Goal: Transaction & Acquisition: Purchase product/service

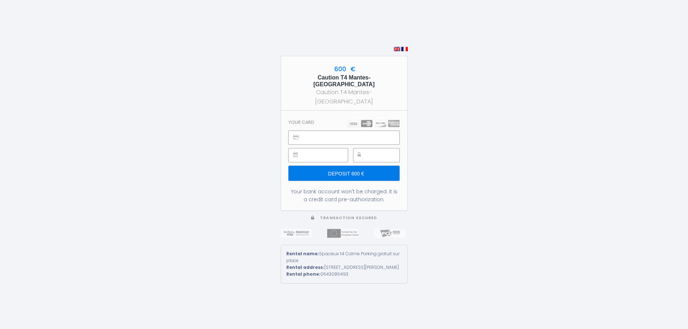
drag, startPoint x: 322, startPoint y: 255, endPoint x: 400, endPoint y: 263, distance: 78.8
click at [400, 264] on div "Rental address: 19 Rue Clément Ader Mantes-la-Jolie France 78200" at bounding box center [344, 267] width 116 height 7
drag, startPoint x: 316, startPoint y: 242, endPoint x: 398, endPoint y: 246, distance: 82.5
click at [398, 251] on div "Rental name: Spacieux t4 Calme Parking gratuit sur place" at bounding box center [344, 258] width 116 height 14
drag, startPoint x: 317, startPoint y: 270, endPoint x: 359, endPoint y: 271, distance: 42.3
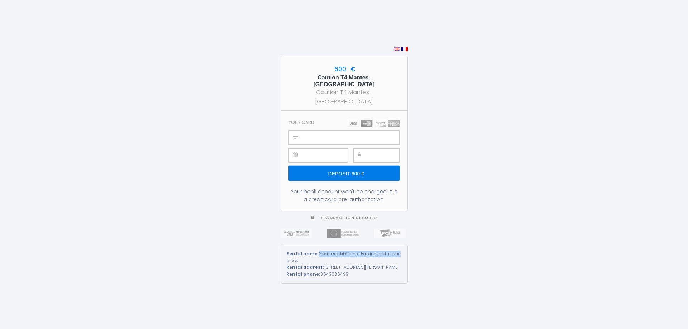
click at [359, 271] on div "Rental phone: 0643086493" at bounding box center [344, 274] width 116 height 7
click at [459, 259] on div "600 € Caution T4 Mantes-la-Jolie Caution T4 Mantes-la-Jolie Your card Deposit 6…" at bounding box center [344, 164] width 688 height 329
drag, startPoint x: 392, startPoint y: 267, endPoint x: 351, endPoint y: 273, distance: 41.7
click at [351, 273] on div "Rental phone: 0643086493" at bounding box center [344, 274] width 116 height 7
click at [493, 279] on div "600 € Caution T4 Mantes-la-Jolie Caution T4 Mantes-la-Jolie Your card Deposit 6…" at bounding box center [344, 164] width 688 height 329
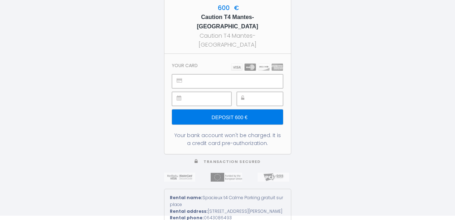
scroll to position [5, 0]
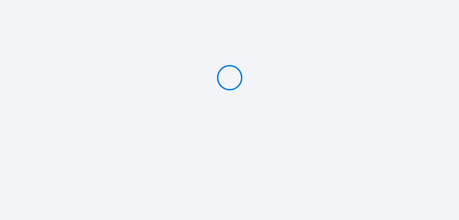
type input "Deposit 600 €"
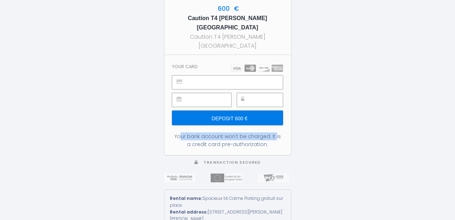
drag, startPoint x: 176, startPoint y: 126, endPoint x: 223, endPoint y: 123, distance: 47.0
click at [270, 132] on div "Your bank account won't be charged. It is a credit card pre-authorization." at bounding box center [227, 140] width 111 height 16
click at [184, 138] on div "Your bank account won't be charged. It is a credit card pre-authorization." at bounding box center [227, 140] width 111 height 16
drag, startPoint x: 174, startPoint y: 128, endPoint x: 281, endPoint y: 135, distance: 107.0
click at [281, 135] on div "Your bank account won't be charged. It is a credit card pre-authorization." at bounding box center [227, 140] width 111 height 16
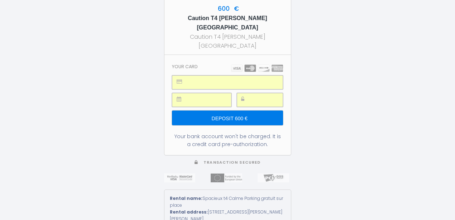
click at [250, 110] on input "Deposit 600 €" at bounding box center [227, 117] width 111 height 15
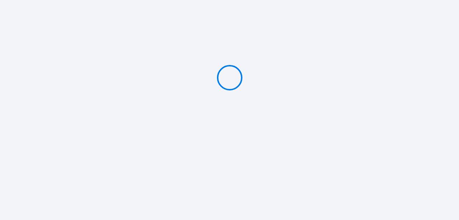
type input "Deposit 600 €"
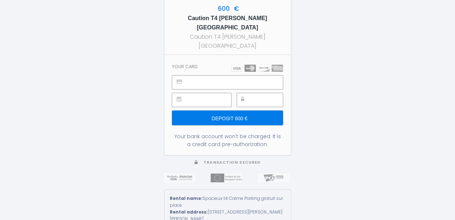
click at [240, 110] on input "Deposit 600 €" at bounding box center [227, 117] width 111 height 15
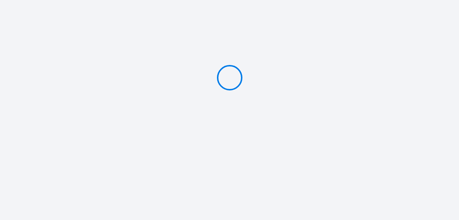
type input "Deposit 600 €"
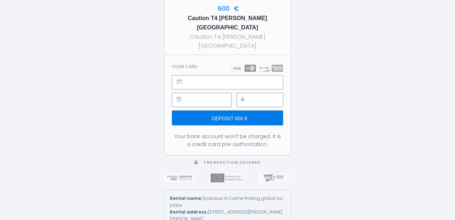
click at [241, 112] on input "Deposit 600 €" at bounding box center [227, 117] width 111 height 15
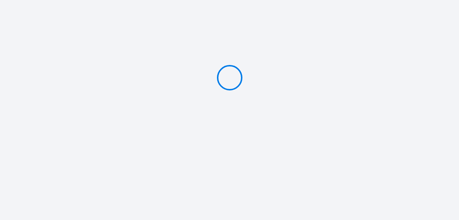
type input "Deposit 600 €"
